Goal: Find specific page/section: Find specific page/section

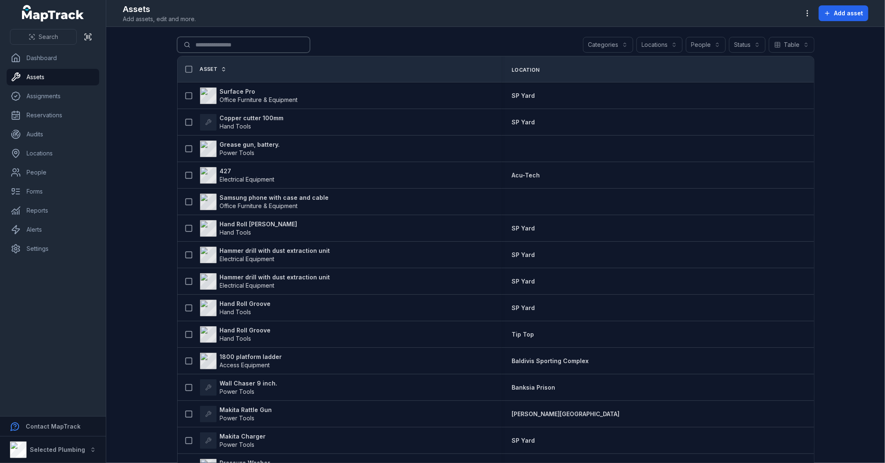
click at [222, 44] on input "Search for assets" at bounding box center [243, 45] width 133 height 16
type input "***"
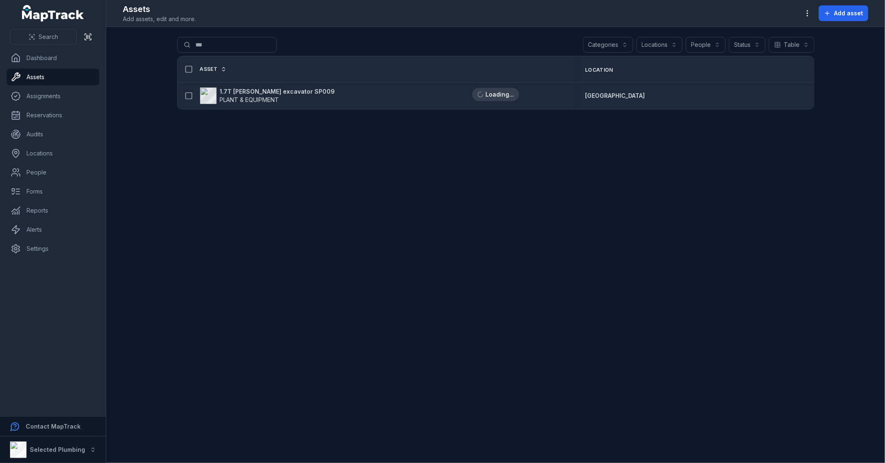
click at [243, 92] on strong "1.7T [PERSON_NAME] excavator SP009" at bounding box center [277, 92] width 115 height 8
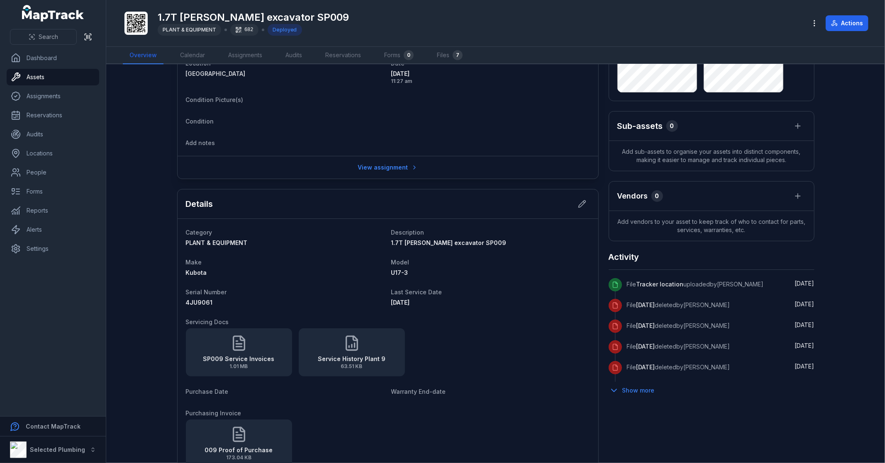
scroll to position [230, 0]
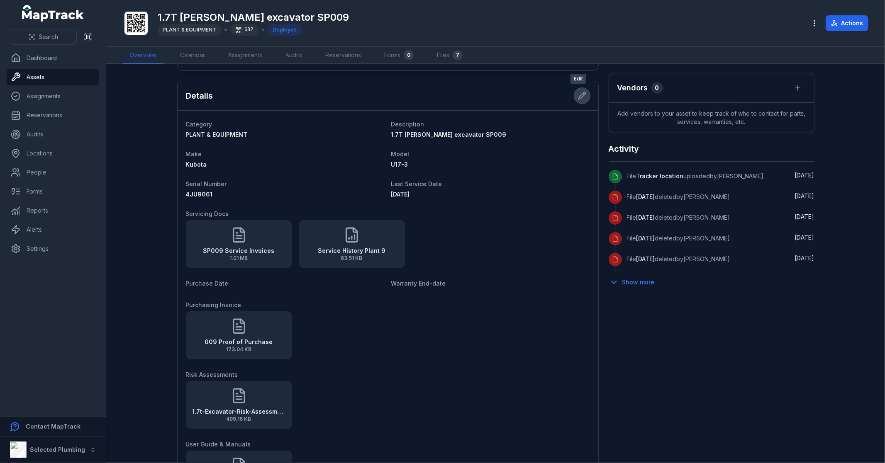
click at [579, 96] on icon at bounding box center [581, 95] width 7 height 7
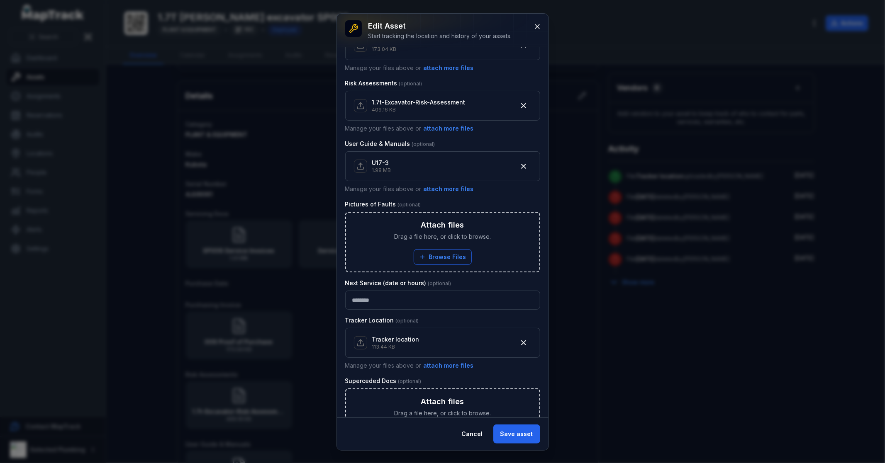
scroll to position [471, 0]
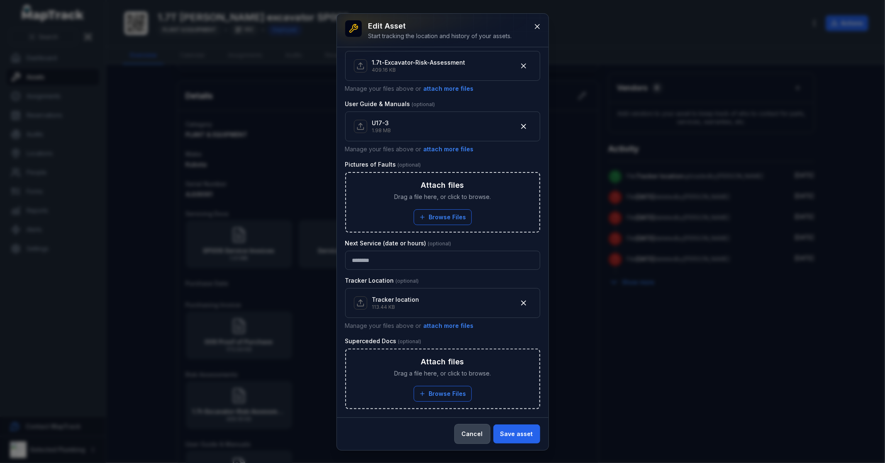
click at [465, 436] on button "Cancel" at bounding box center [472, 434] width 35 height 19
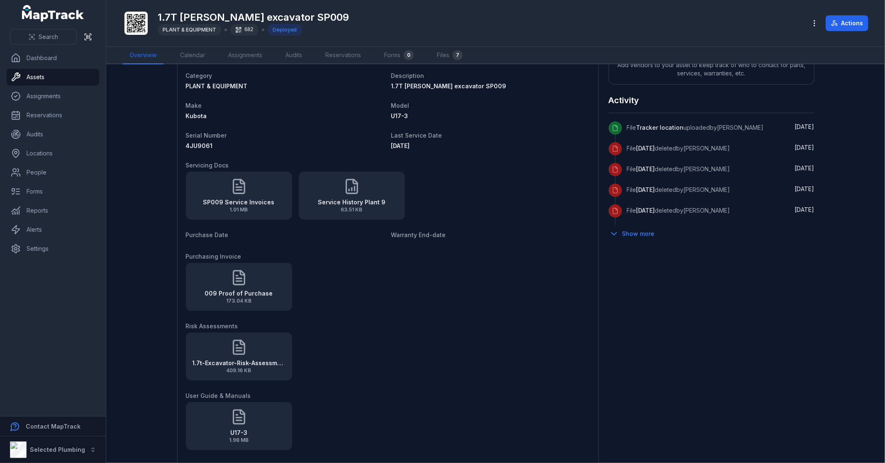
scroll to position [276, 0]
click at [382, 275] on div "009 Proof of Purchase 173.04 KB" at bounding box center [388, 289] width 404 height 48
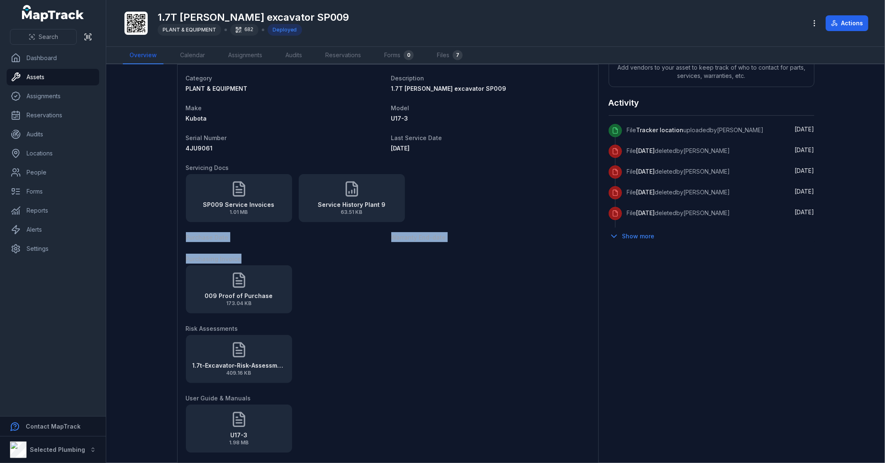
drag, startPoint x: 247, startPoint y: 256, endPoint x: 161, endPoint y: 237, distance: 88.8
click at [161, 237] on main "9 Gransmoor Way, Willetton, Western Australia 6155, Australia Location Kardinya…" at bounding box center [495, 263] width 779 height 399
click at [392, 265] on div "009 Proof of Purchase 173.04 KB" at bounding box center [388, 289] width 404 height 48
click at [51, 75] on link "Assets" at bounding box center [53, 77] width 92 height 17
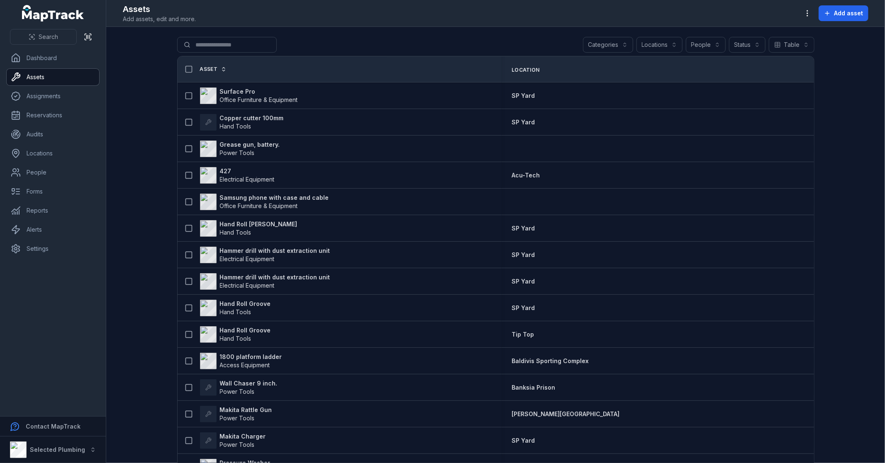
click at [584, 41] on button "Categories" at bounding box center [608, 45] width 50 height 16
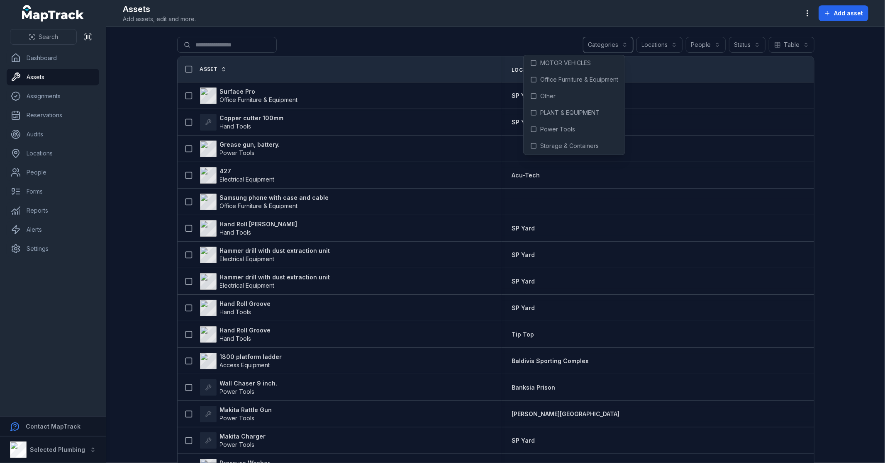
scroll to position [54, 0]
click at [567, 108] on span "PLANT & EQUIPMENT" at bounding box center [569, 111] width 59 height 8
click at [465, 39] on div "**********" at bounding box center [495, 46] width 637 height 19
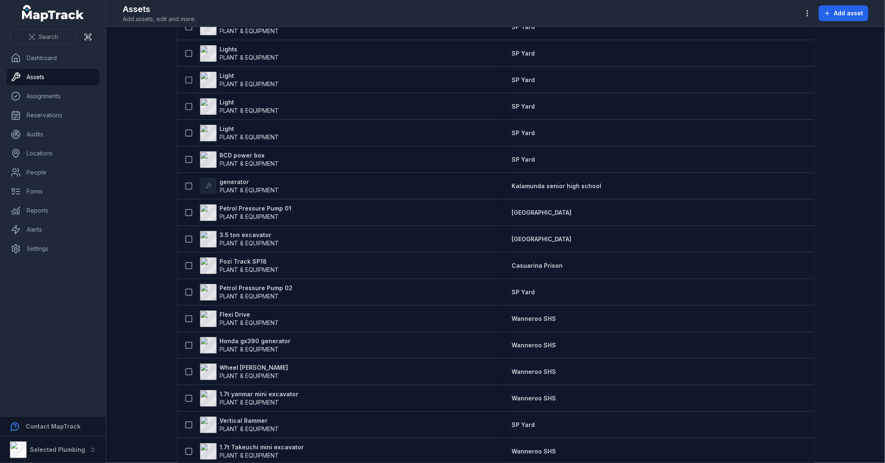
scroll to position [876, 0]
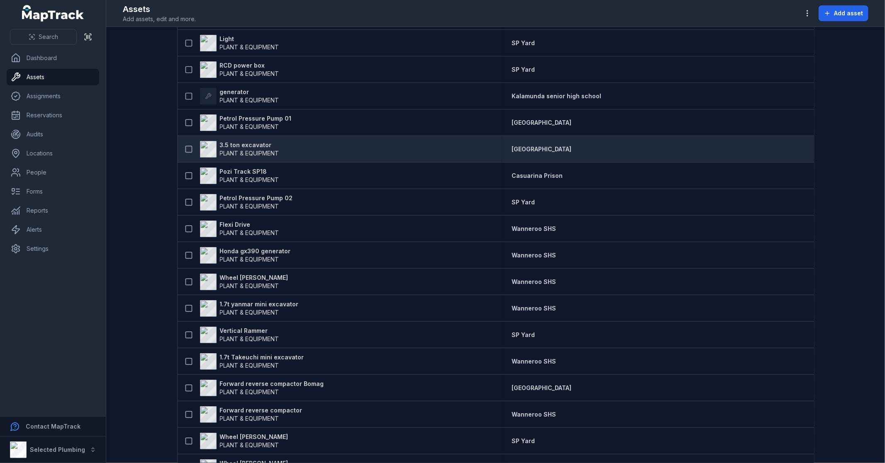
click at [234, 147] on strong "3.5 ton excavator" at bounding box center [249, 145] width 59 height 8
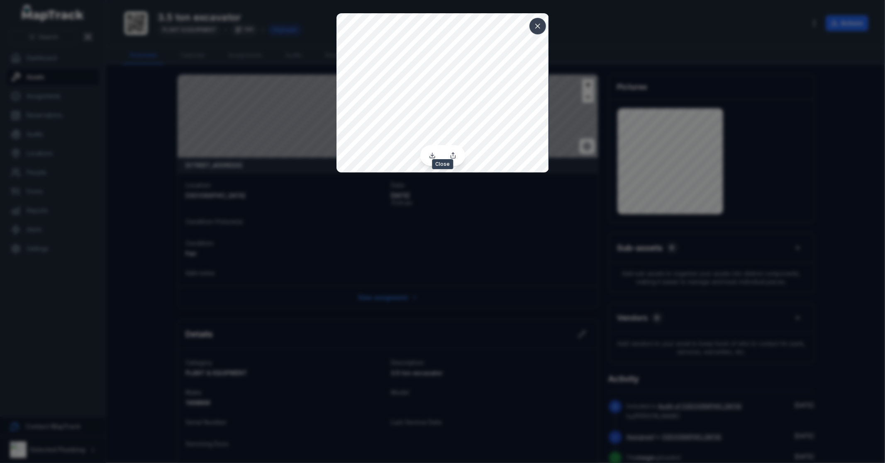
click at [538, 25] on icon at bounding box center [538, 26] width 4 height 4
click at [433, 156] on icon at bounding box center [432, 155] width 7 height 7
click at [538, 24] on icon at bounding box center [537, 26] width 8 height 8
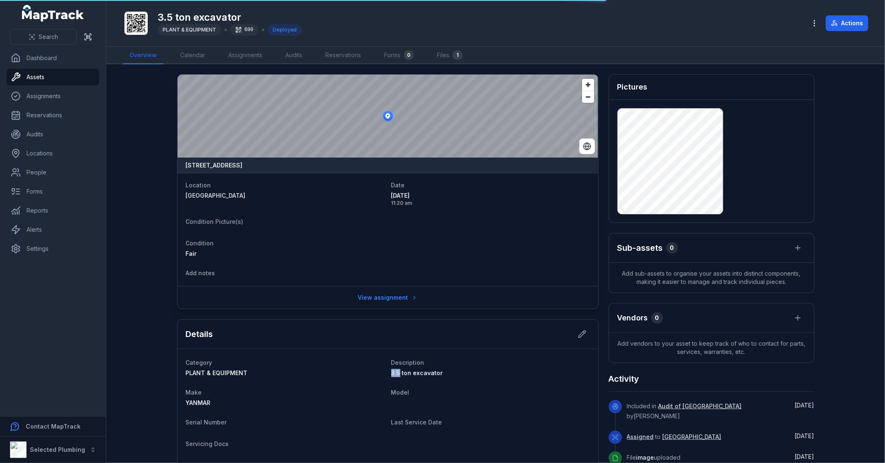
drag, startPoint x: 386, startPoint y: 372, endPoint x: 395, endPoint y: 372, distance: 9.5
click at [429, 372] on span "3.5 ton excavator" at bounding box center [417, 373] width 52 height 7
click at [34, 80] on link "Assets" at bounding box center [53, 77] width 92 height 17
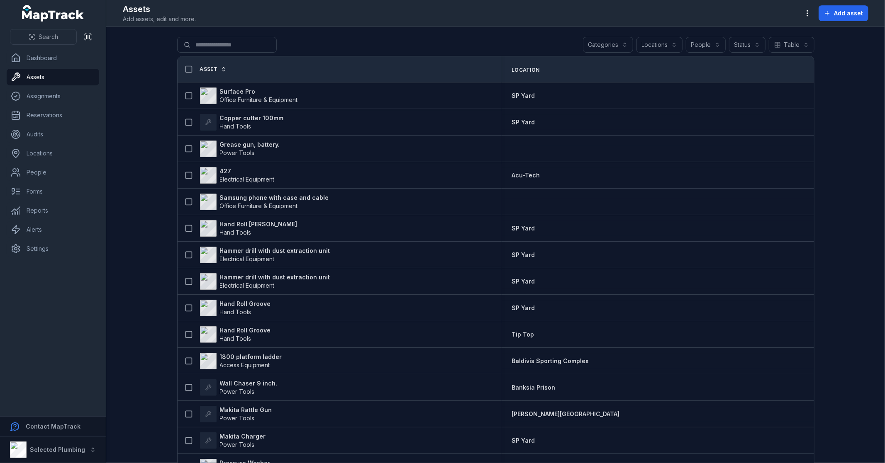
click at [609, 41] on button "Categories" at bounding box center [608, 45] width 50 height 16
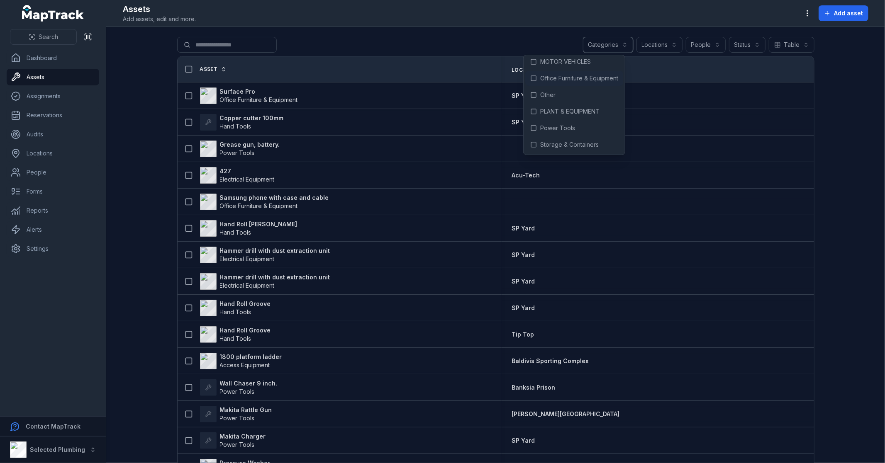
scroll to position [54, 0]
click at [565, 110] on span "PLANT & EQUIPMENT" at bounding box center [569, 111] width 59 height 8
click at [151, 185] on main "**********" at bounding box center [495, 245] width 779 height 436
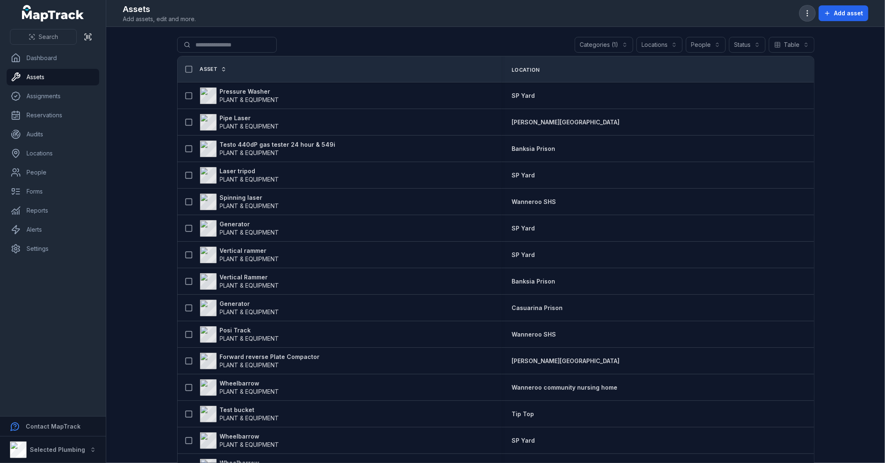
click at [810, 14] on icon "button" at bounding box center [807, 13] width 8 height 8
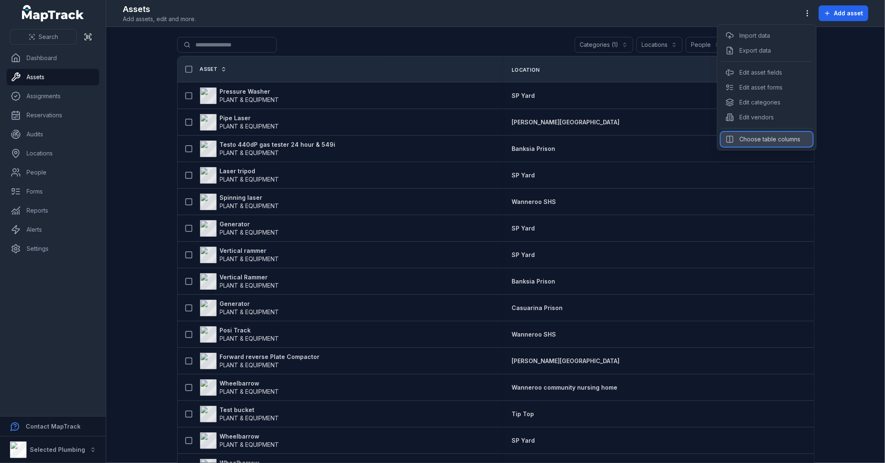
click at [762, 140] on div "Choose table columns" at bounding box center [767, 139] width 92 height 15
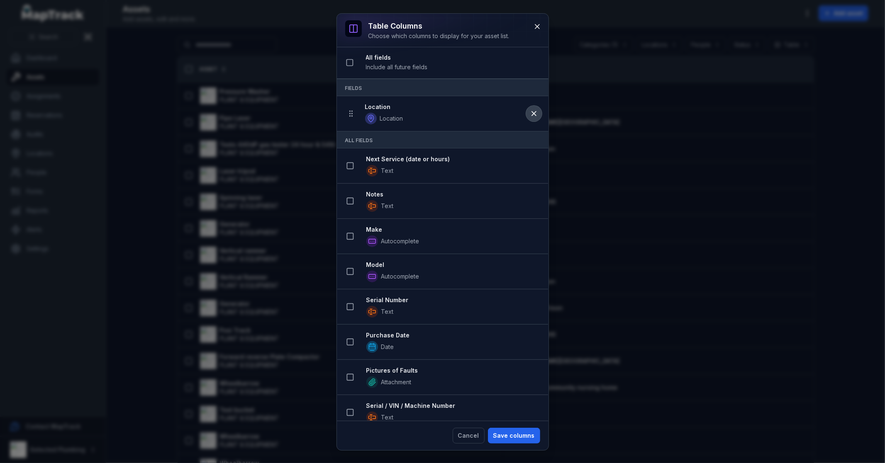
click at [530, 117] on icon at bounding box center [534, 114] width 8 height 8
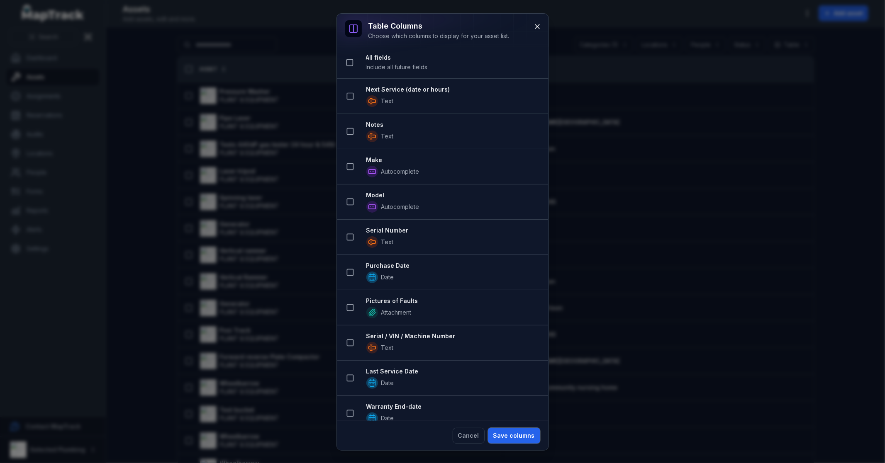
click at [507, 436] on button "Save columns" at bounding box center [514, 436] width 52 height 16
